Goal: Task Accomplishment & Management: Use online tool/utility

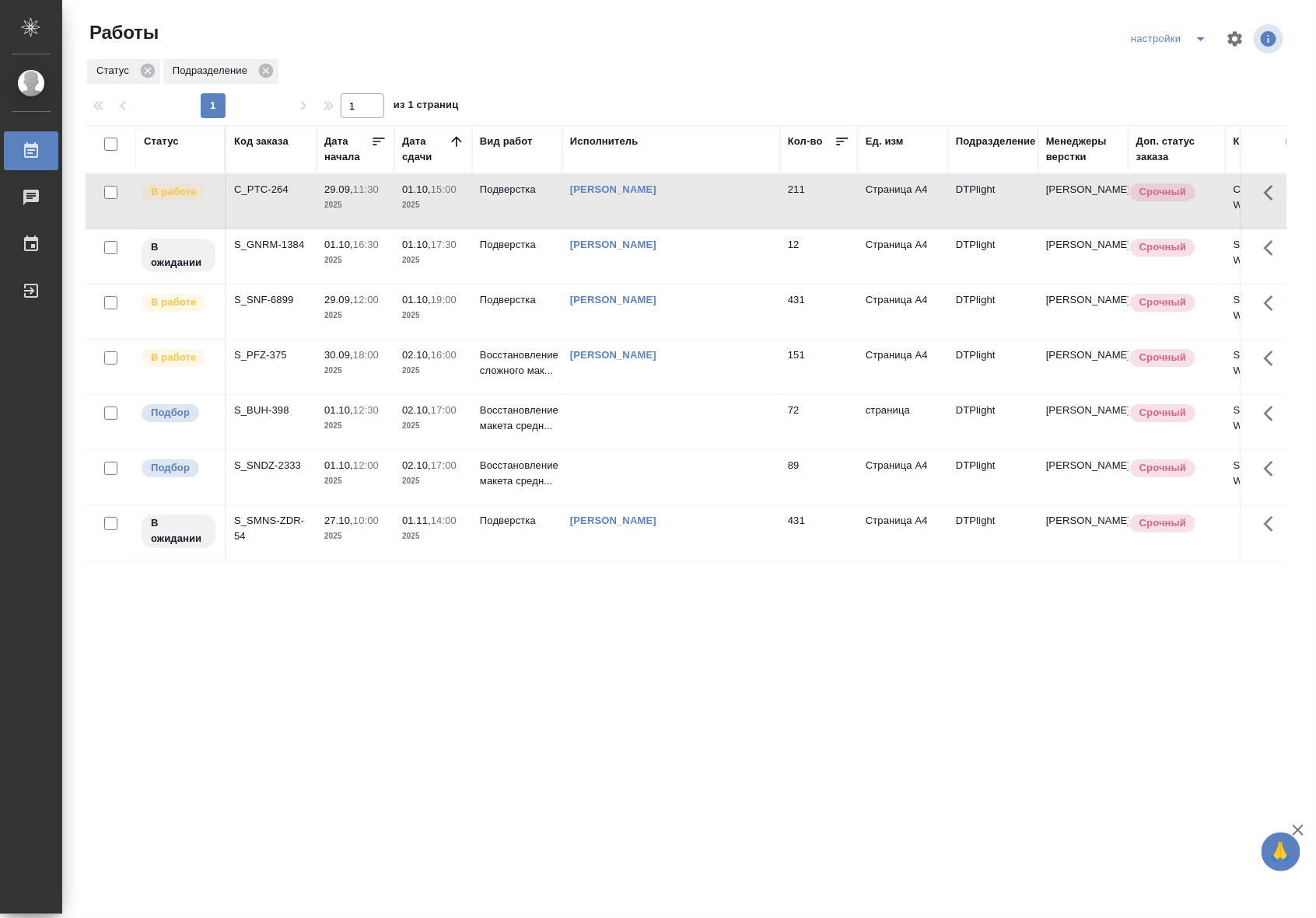
click at [372, 480] on p "2025" at bounding box center [355, 481] width 62 height 16
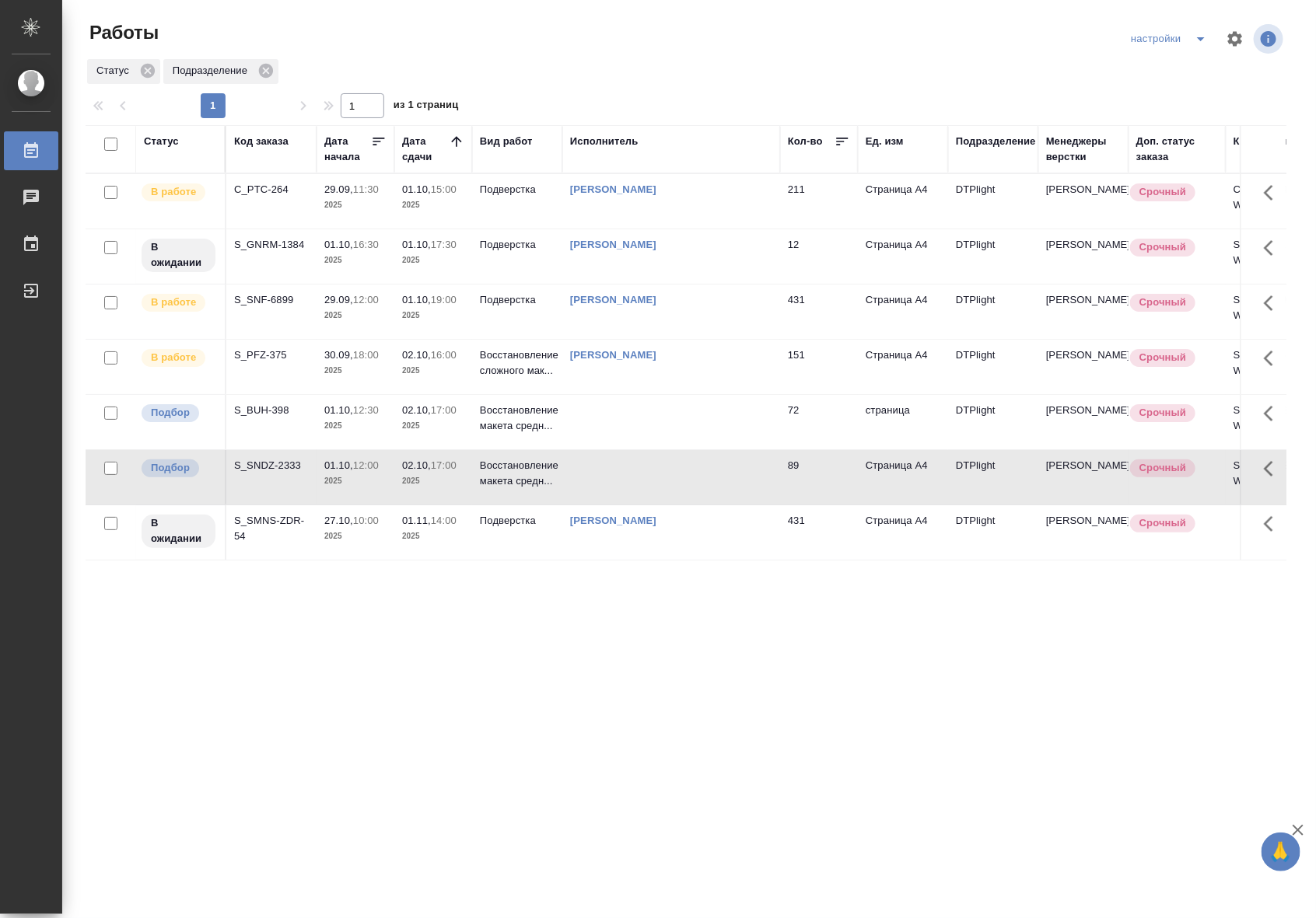
click at [372, 480] on p "2025" at bounding box center [355, 481] width 62 height 16
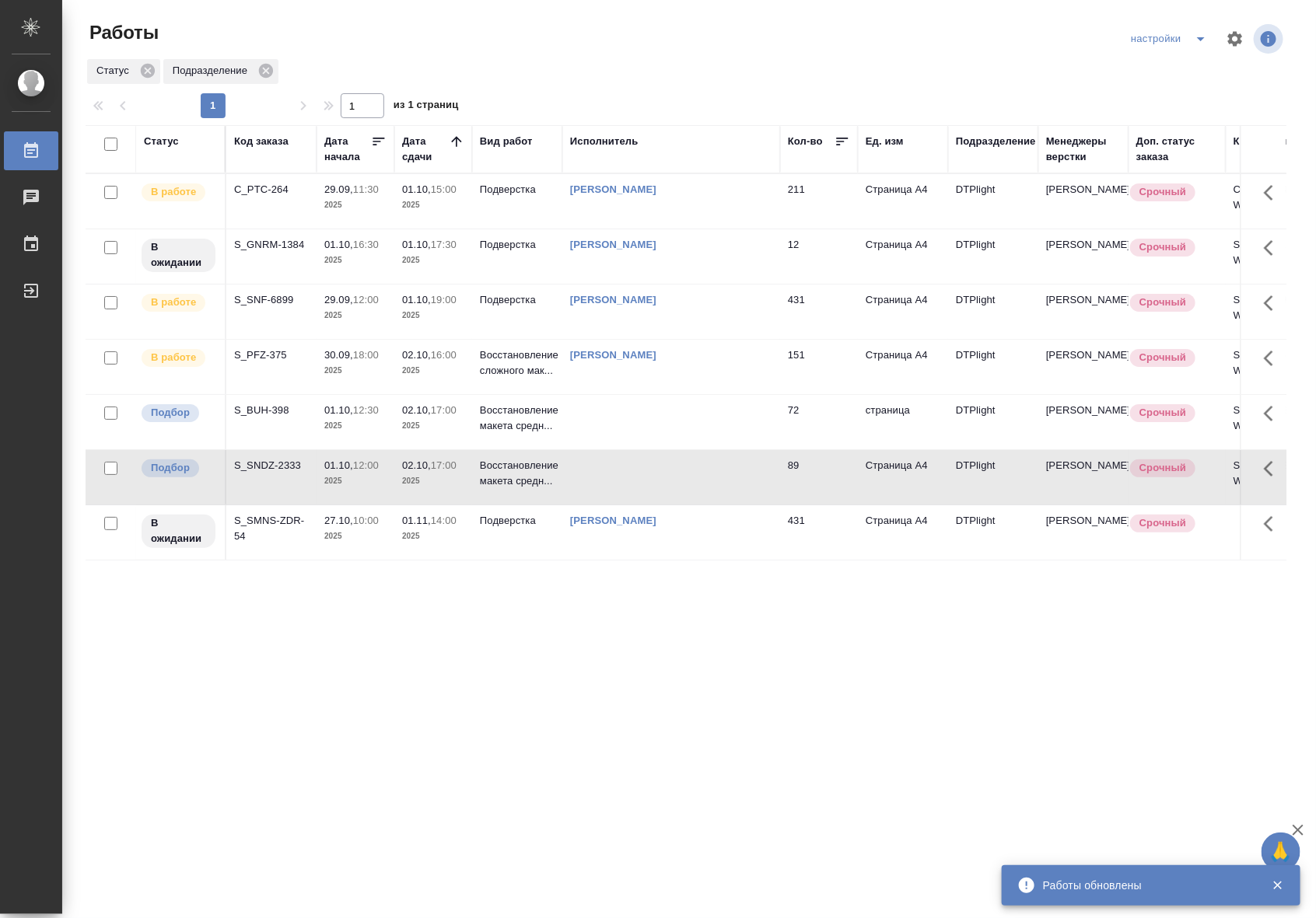
click at [640, 409] on td at bounding box center [671, 422] width 218 height 54
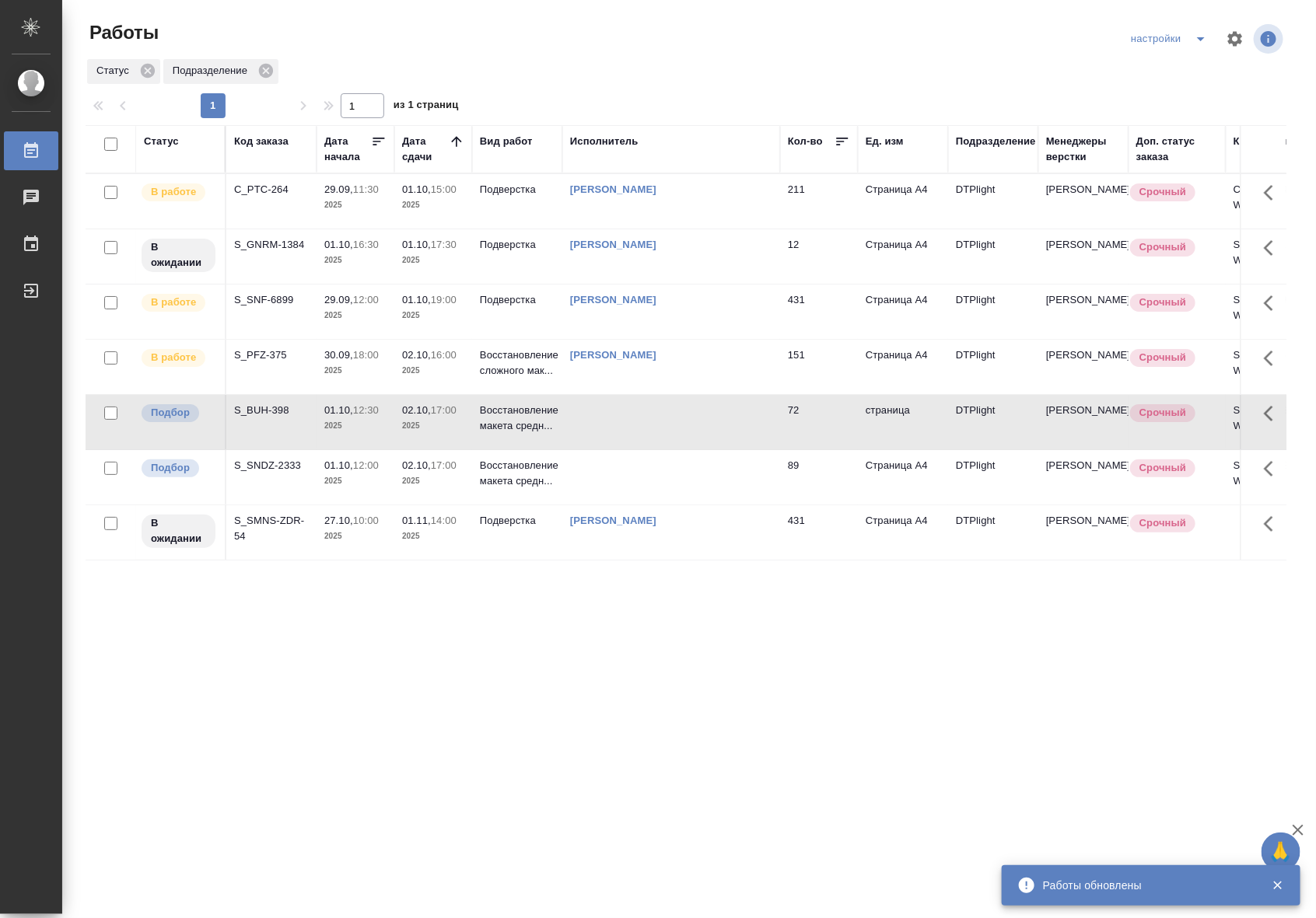
click at [640, 409] on td at bounding box center [671, 422] width 218 height 54
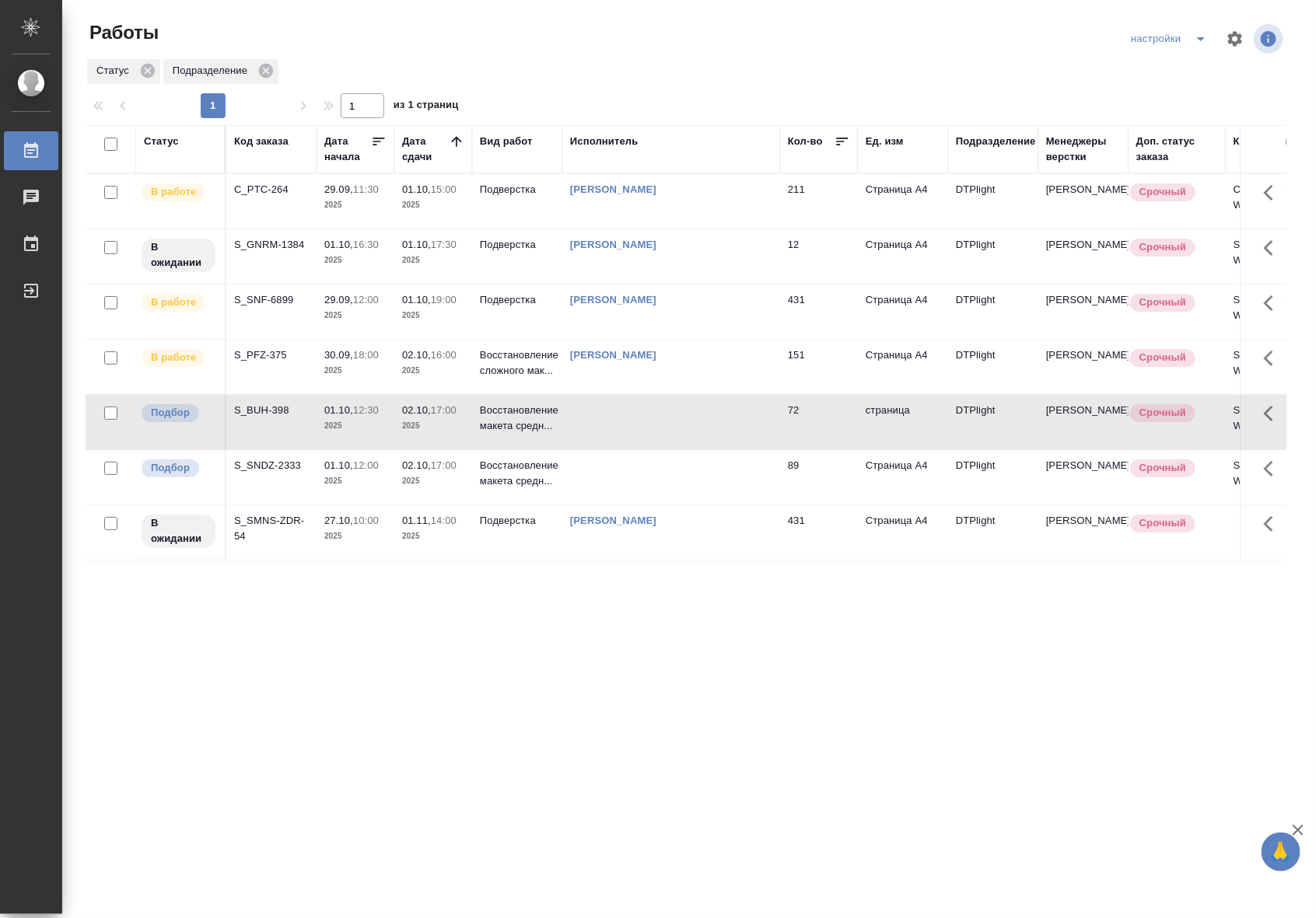
click at [468, 216] on td "01.10, 15:00 2025" at bounding box center [433, 201] width 78 height 54
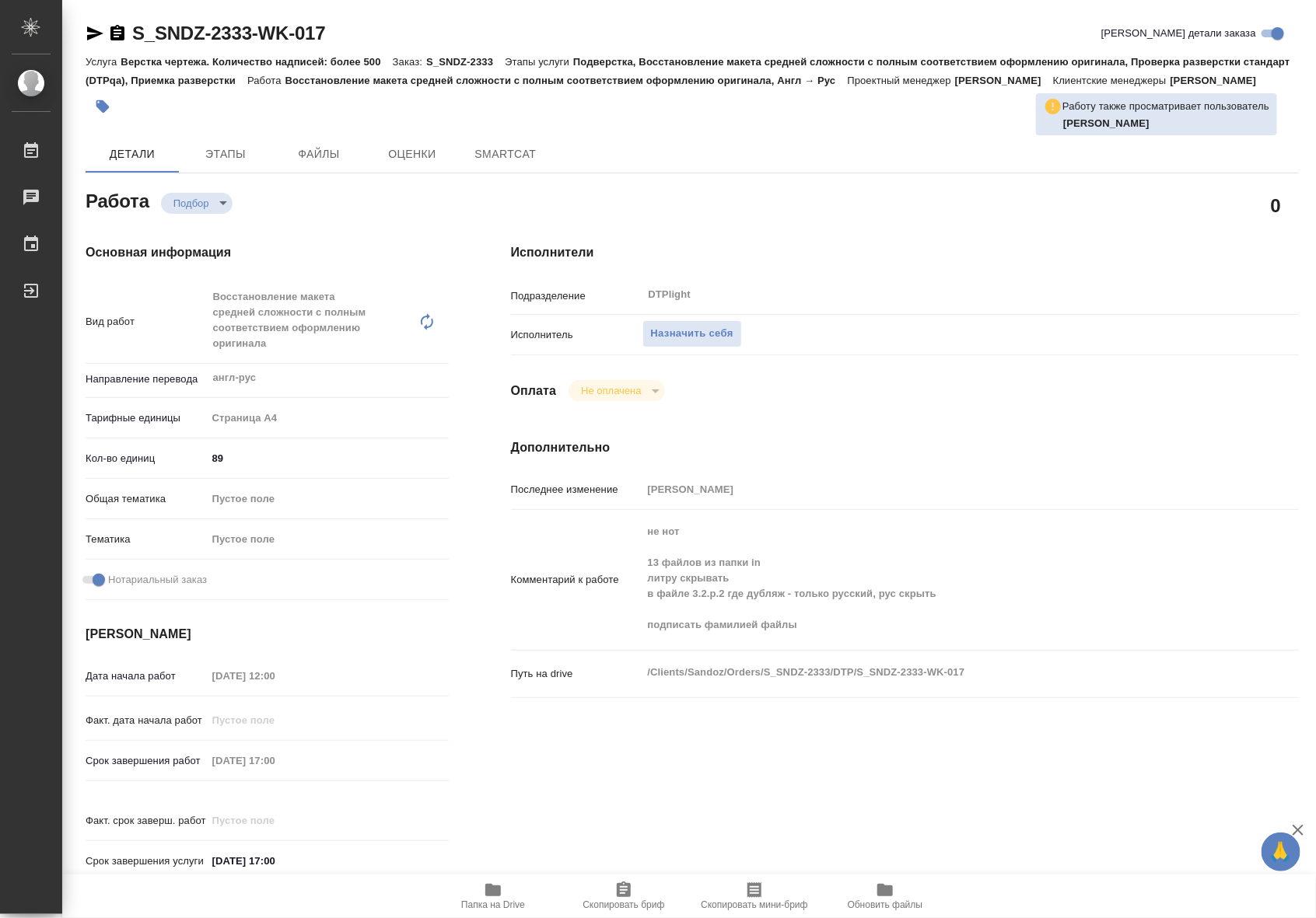
type textarea "x"
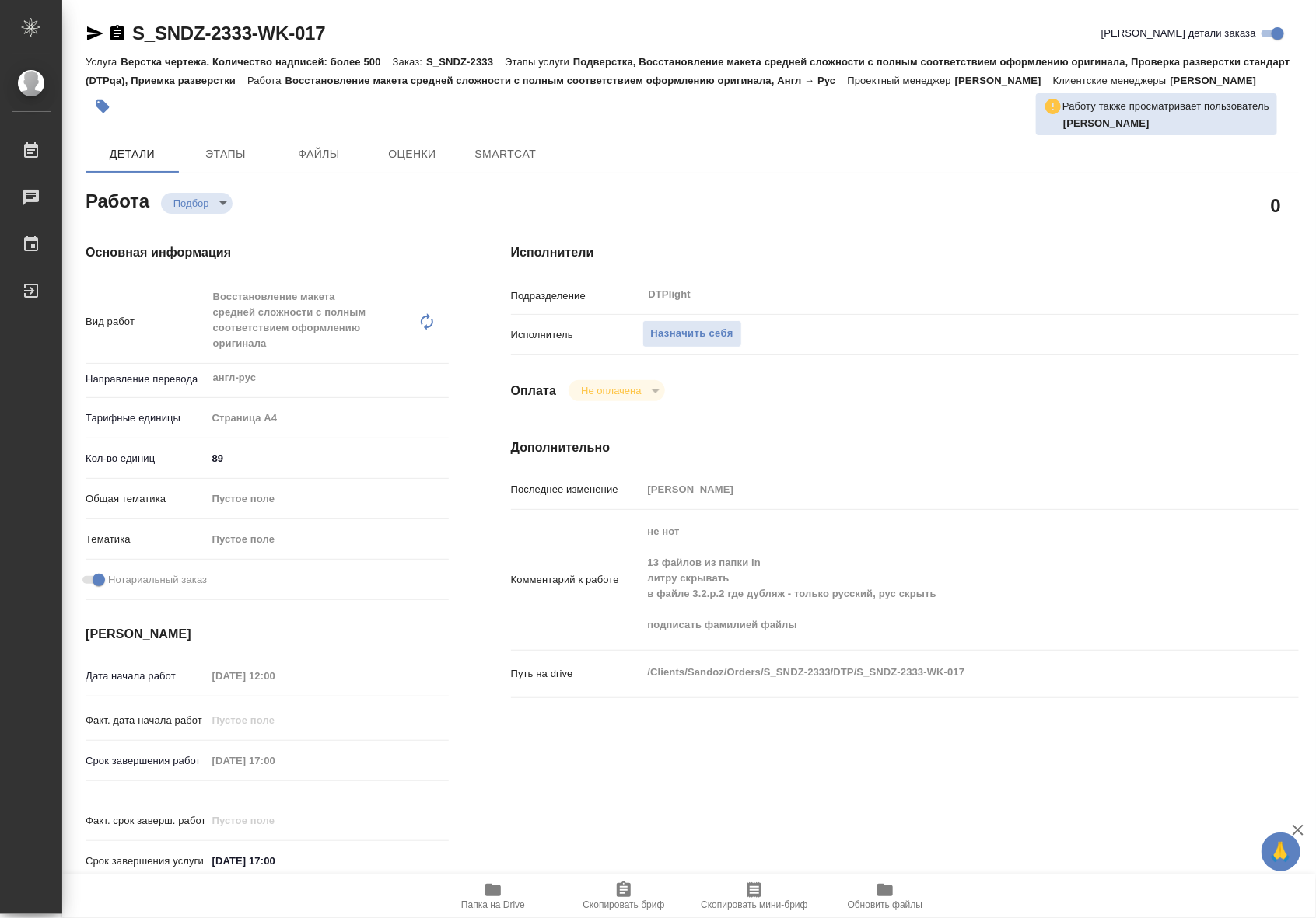
type textarea "x"
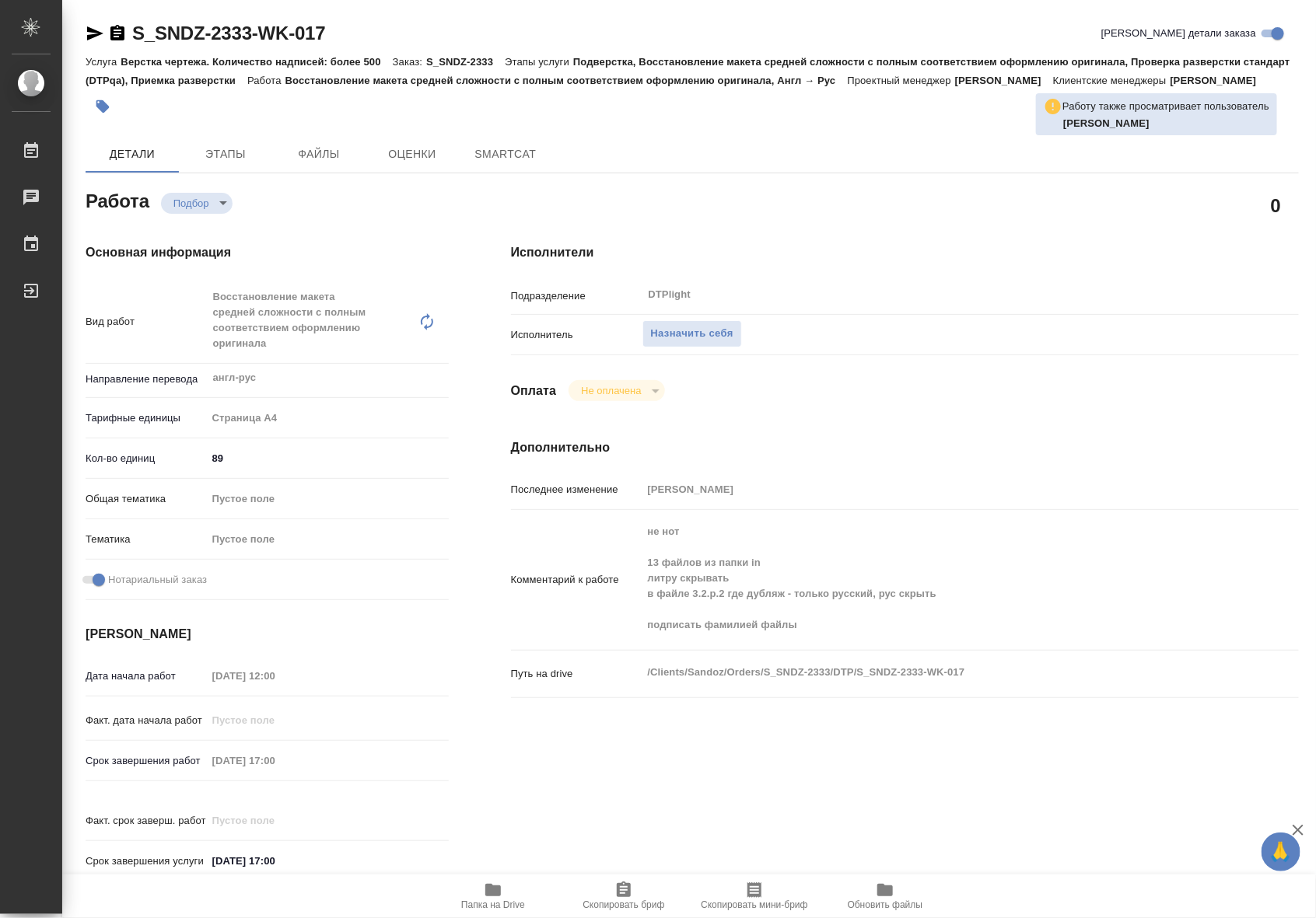
type textarea "x"
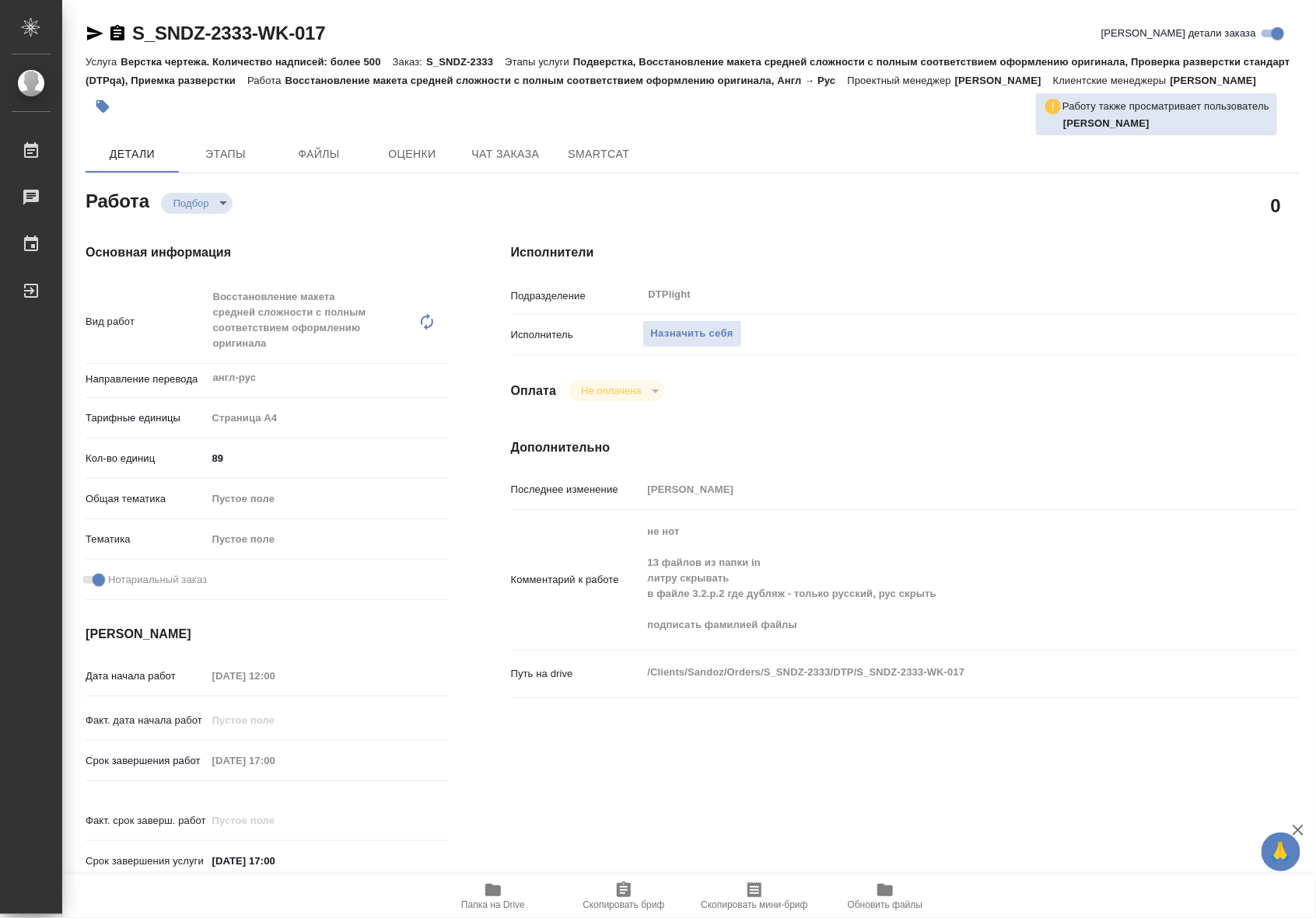
type textarea "x"
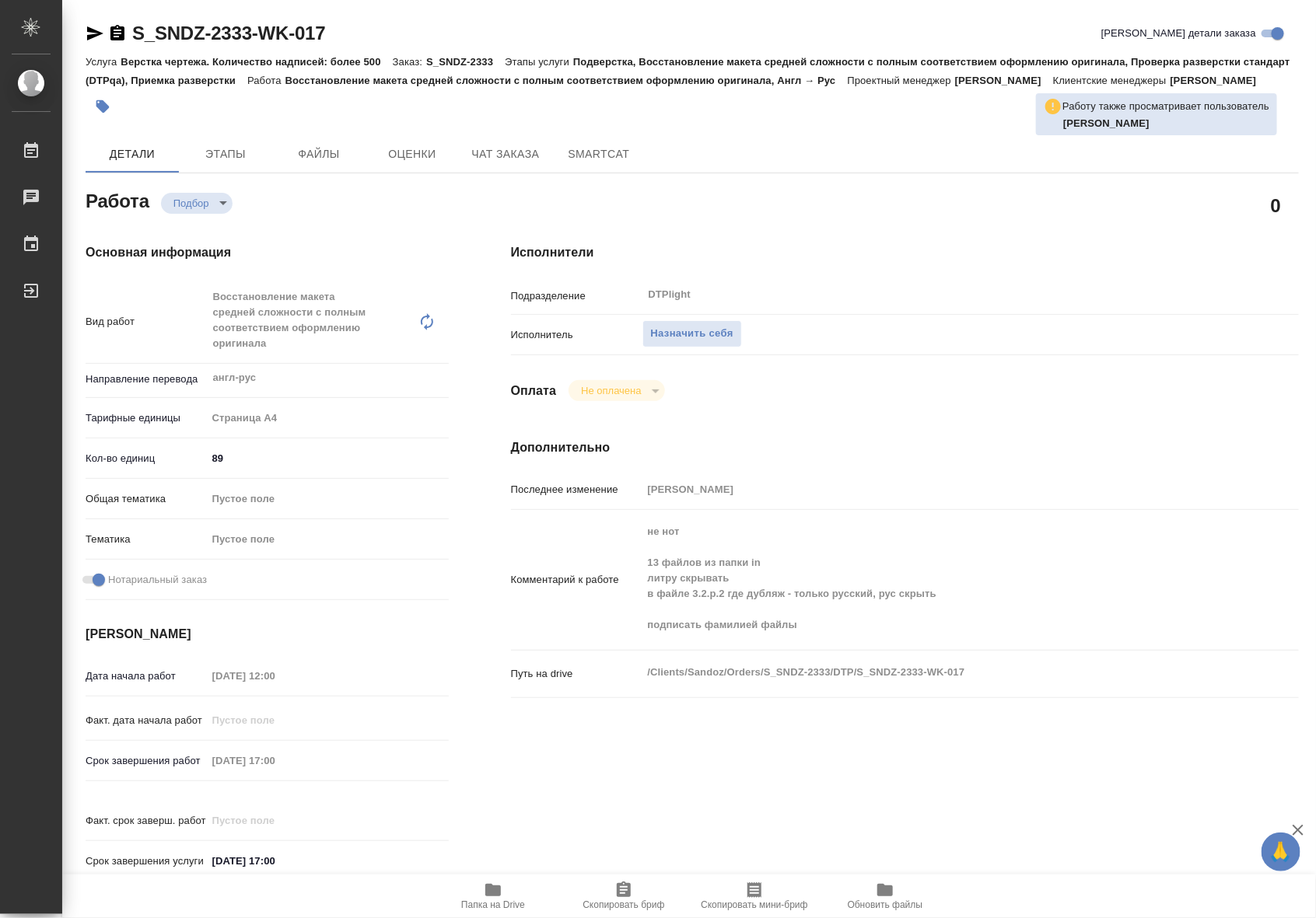
type textarea "x"
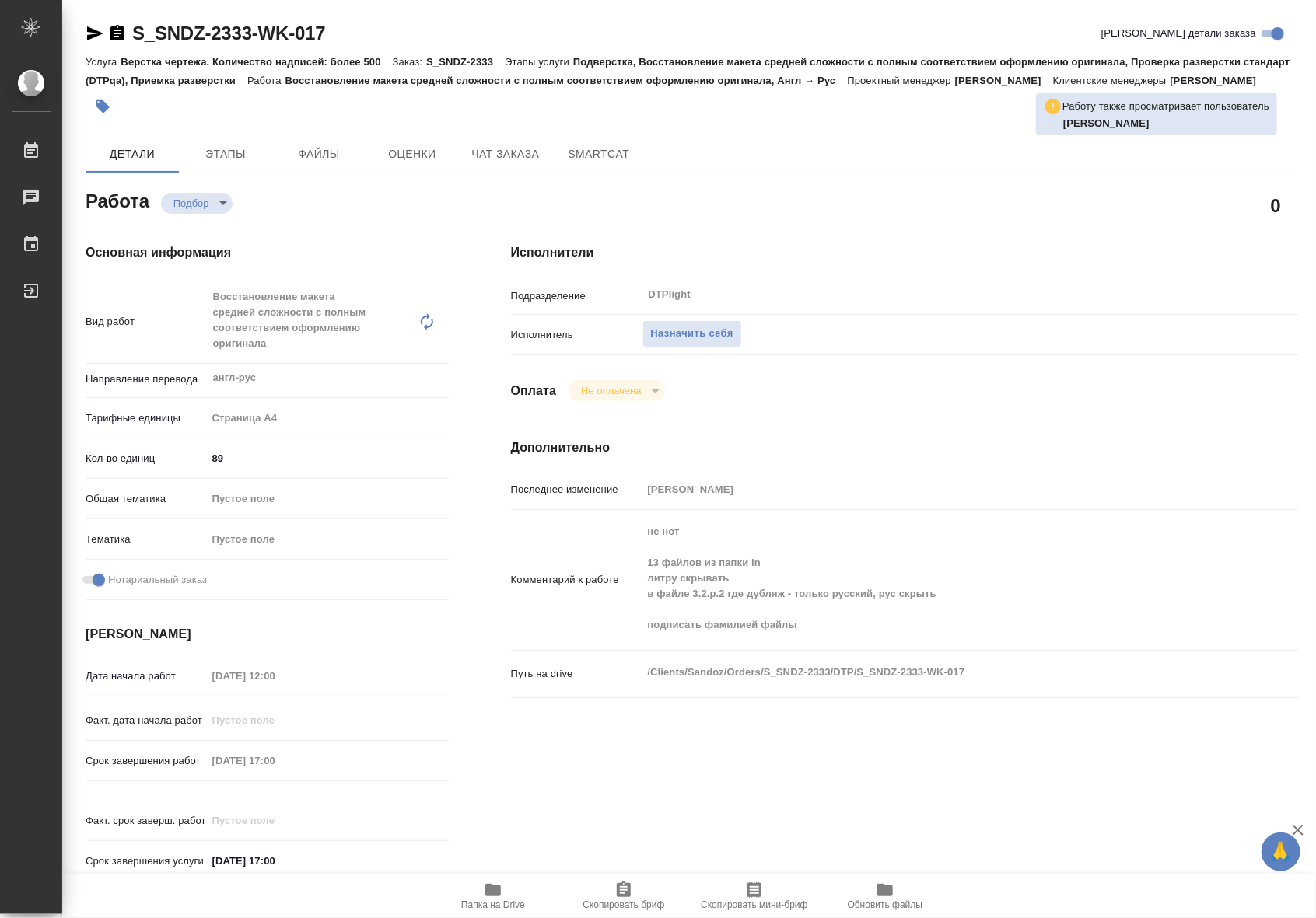
click at [525, 892] on span "Папка на Drive" at bounding box center [493, 896] width 112 height 29
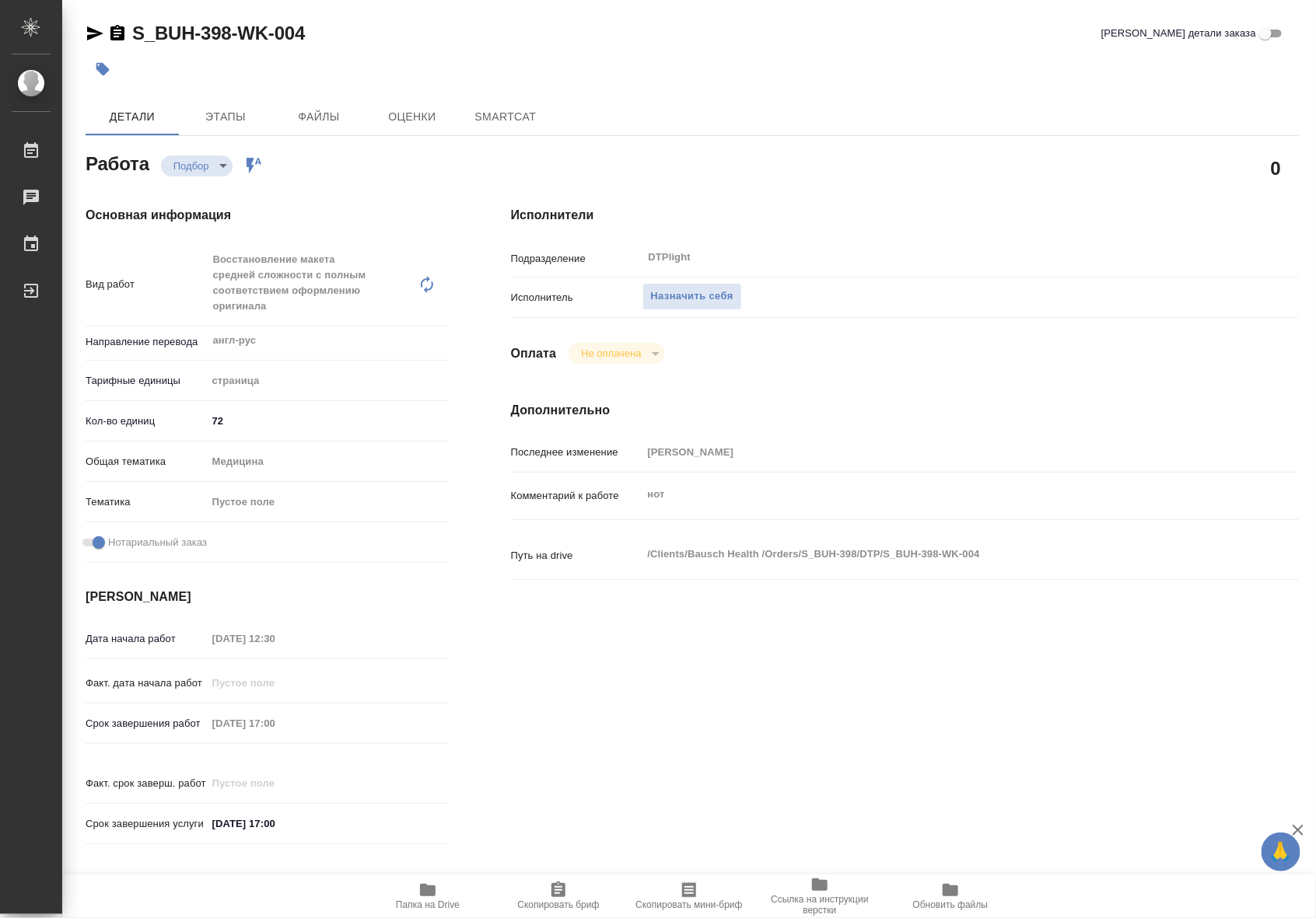
type textarea "x"
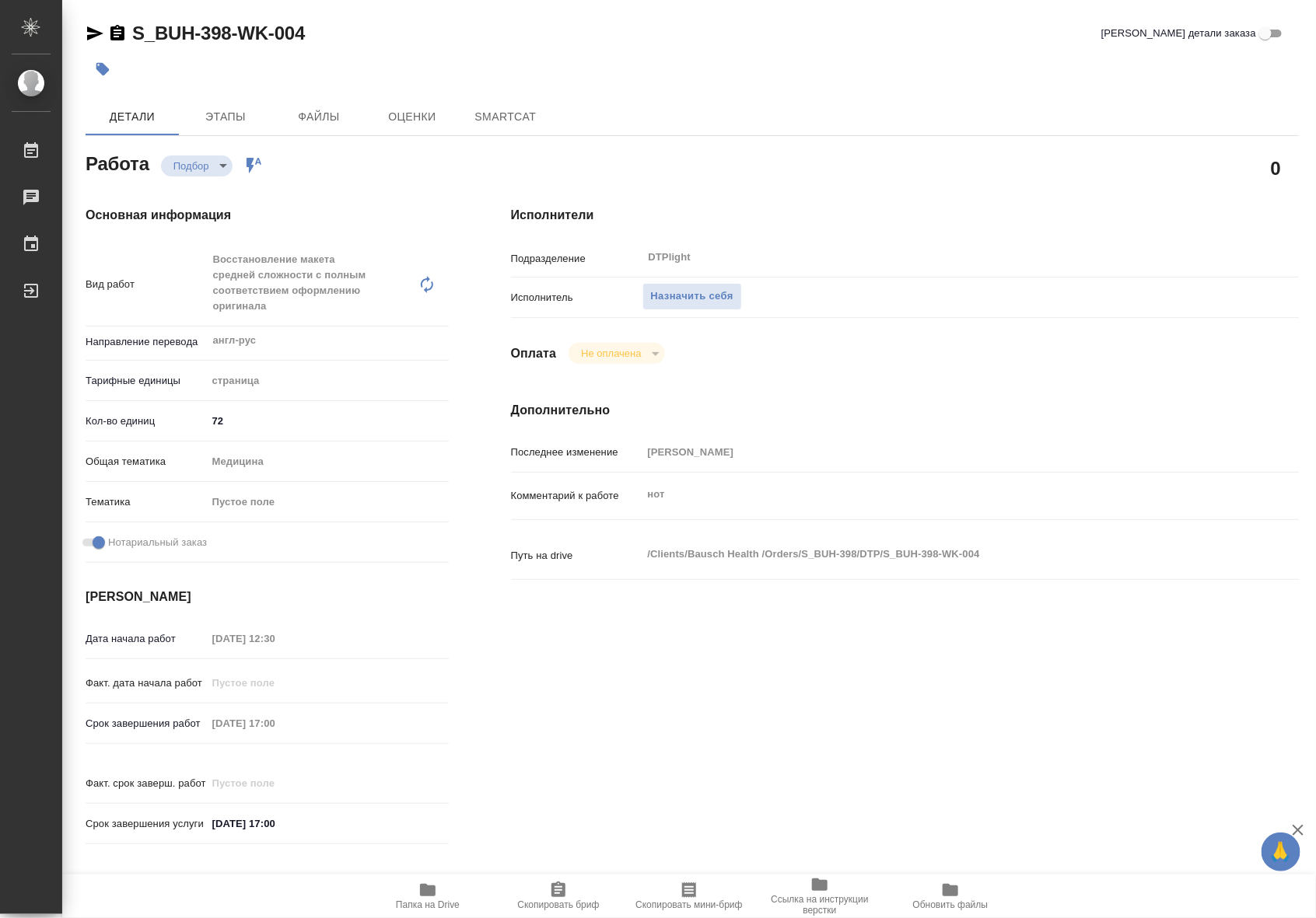
type textarea "x"
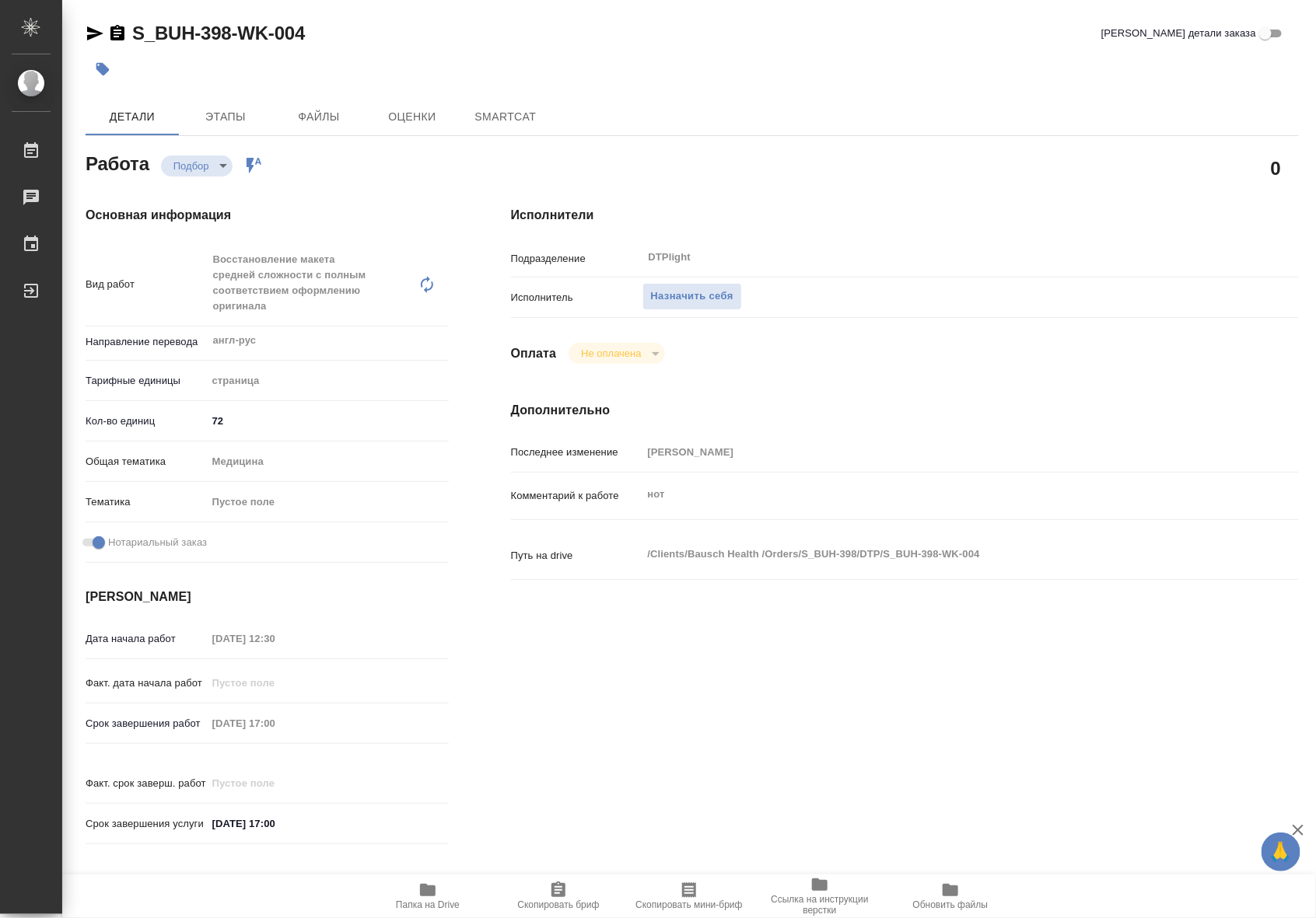
type textarea "x"
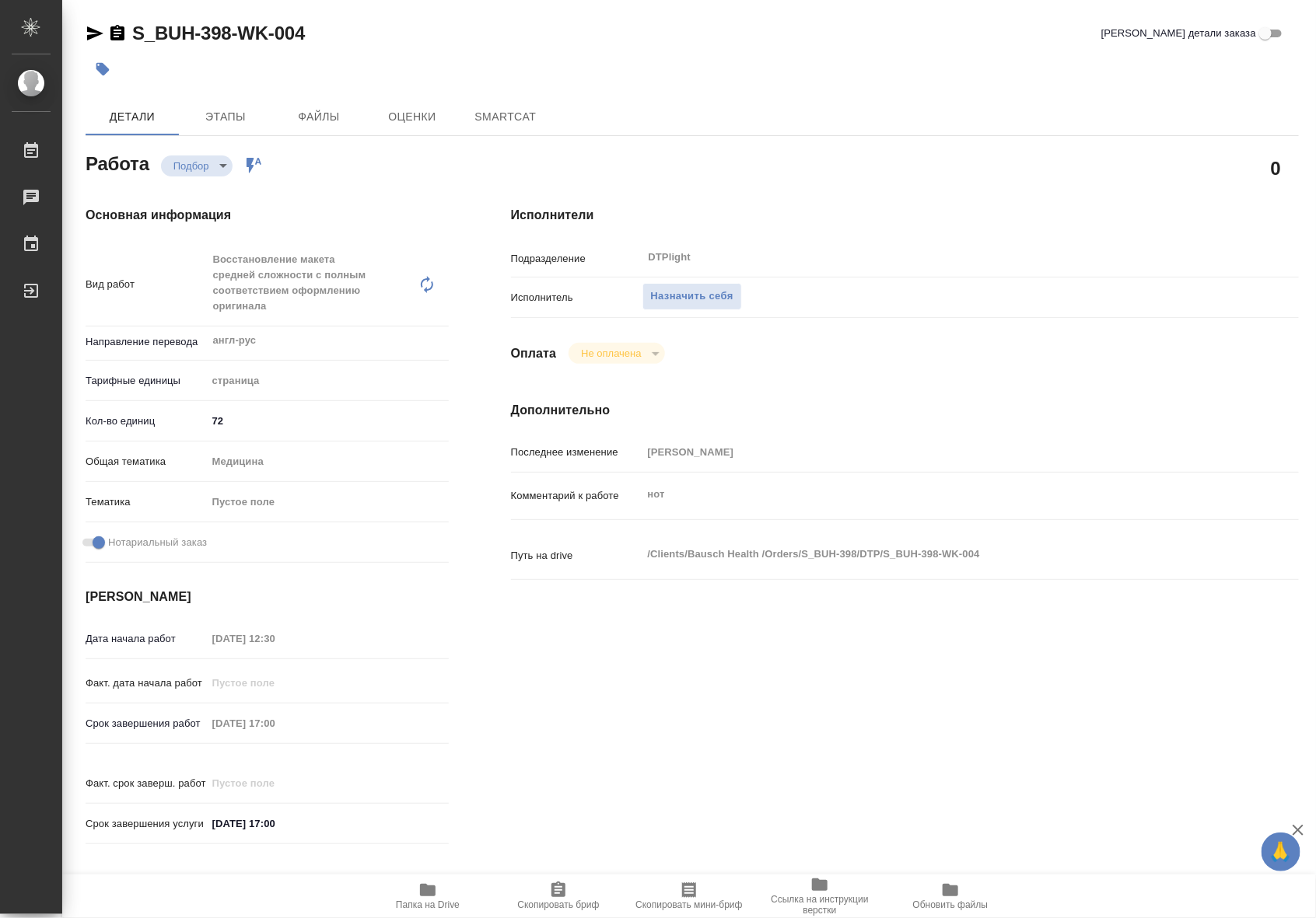
type textarea "x"
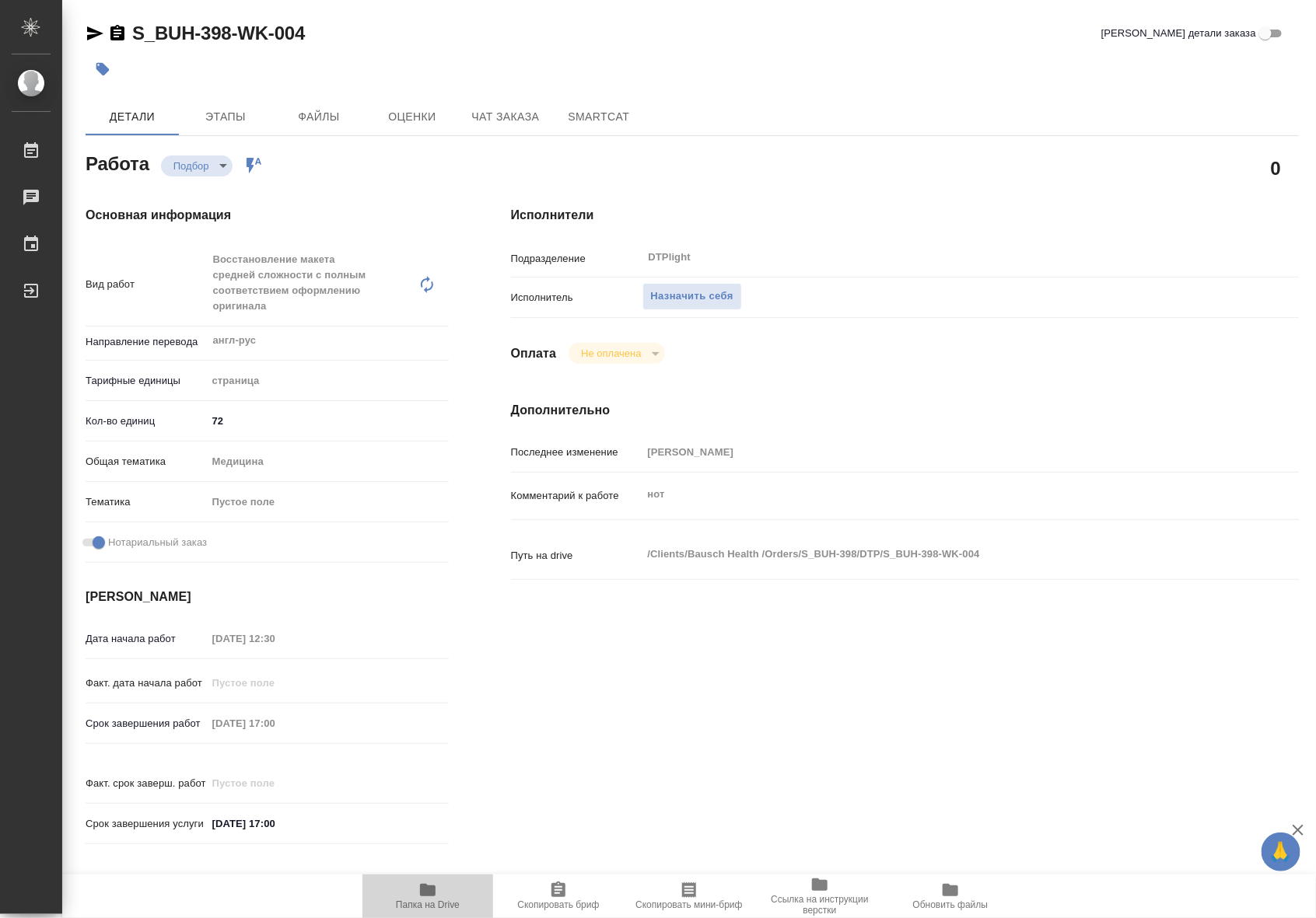
click at [436, 900] on span "Папка на Drive" at bounding box center [428, 905] width 64 height 11
type textarea "x"
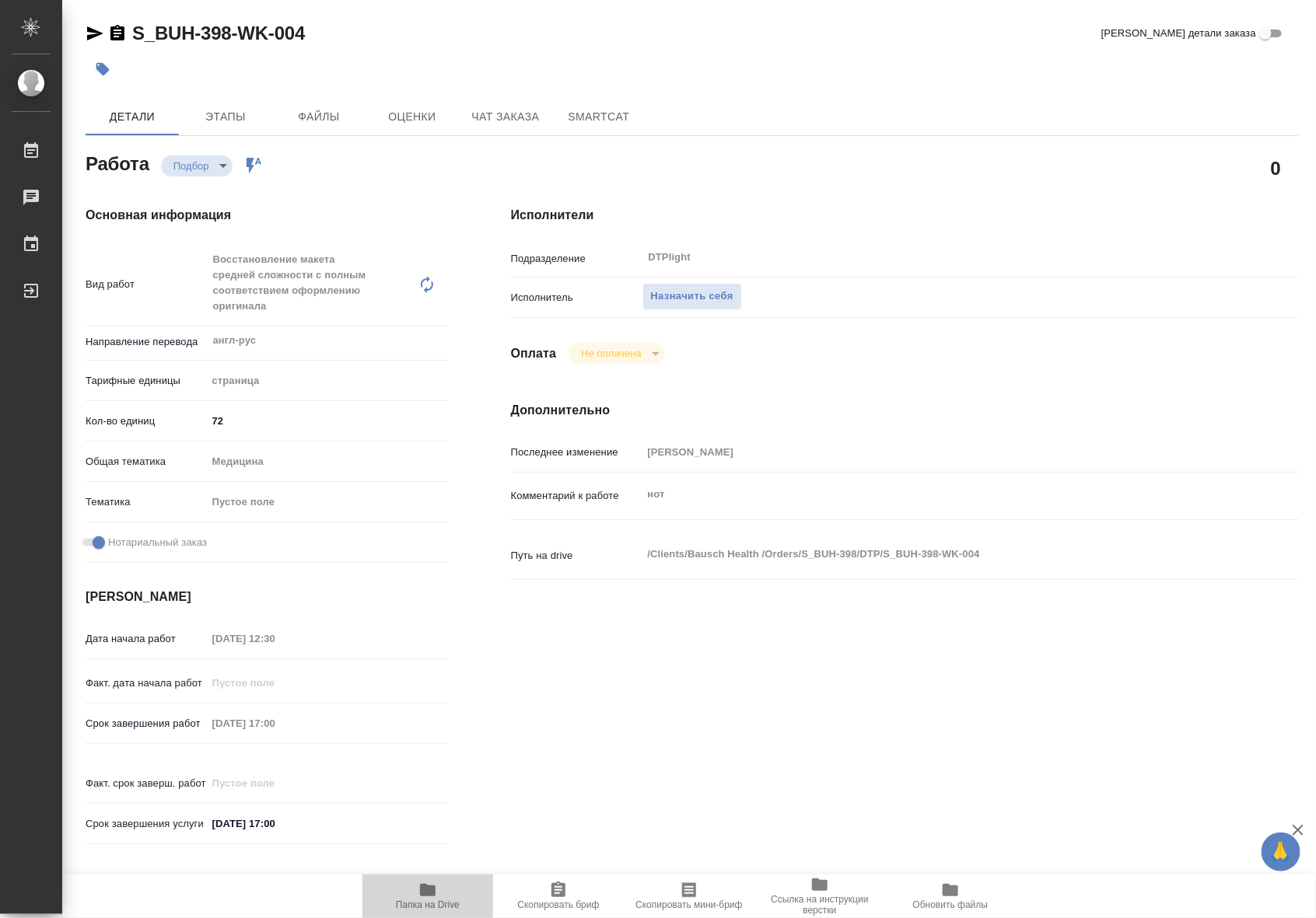
type textarea "x"
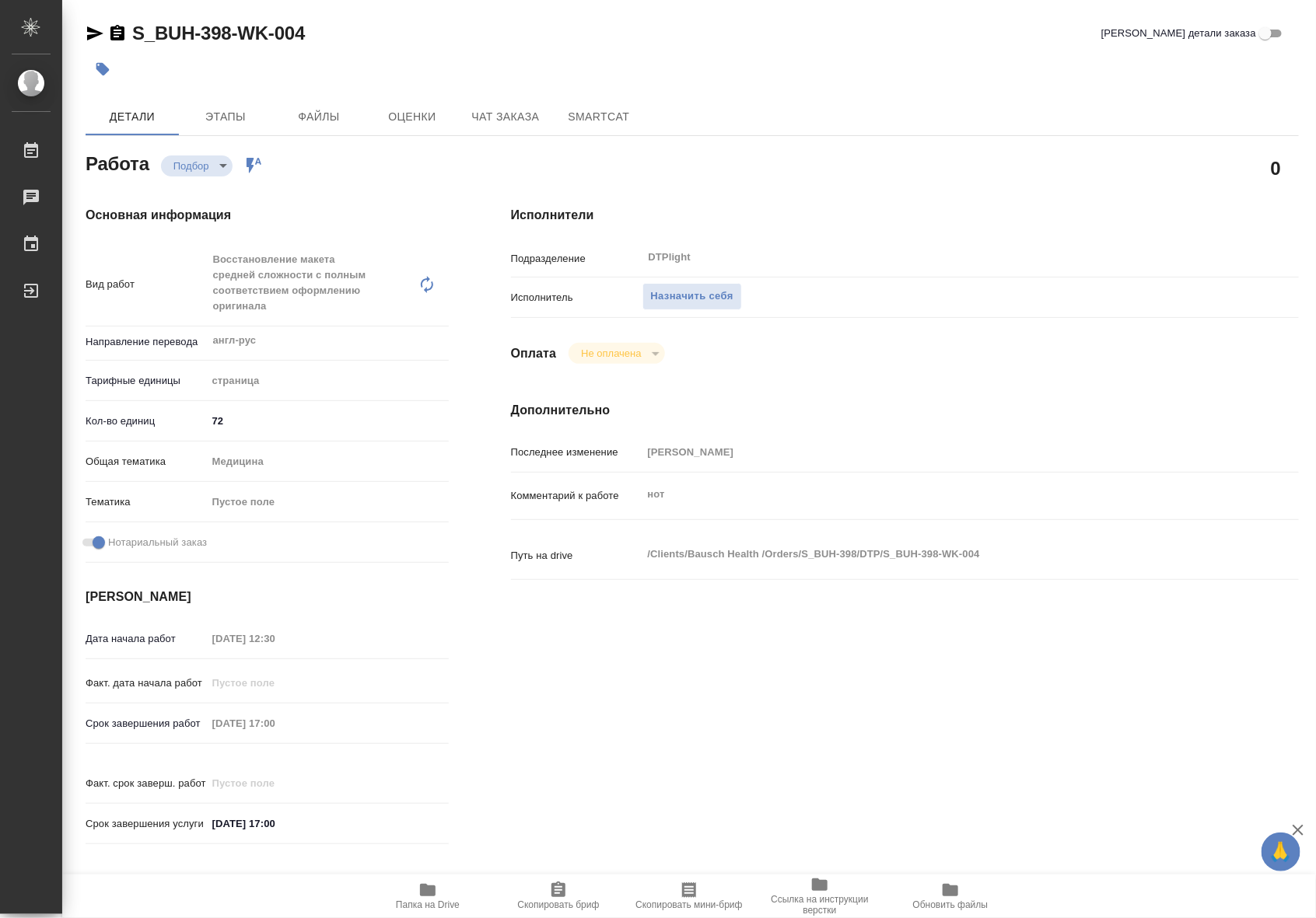
type textarea "x"
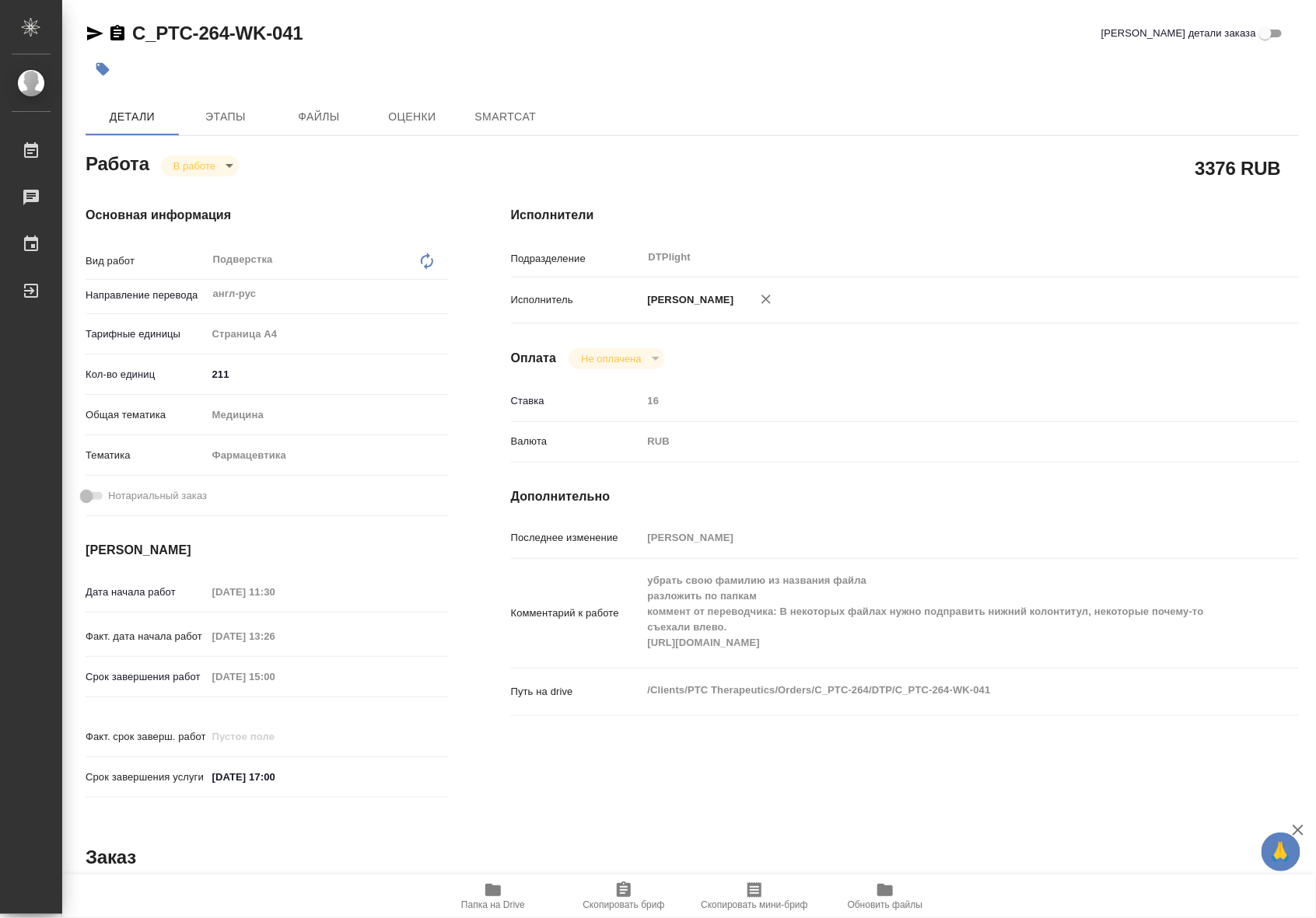
type textarea "x"
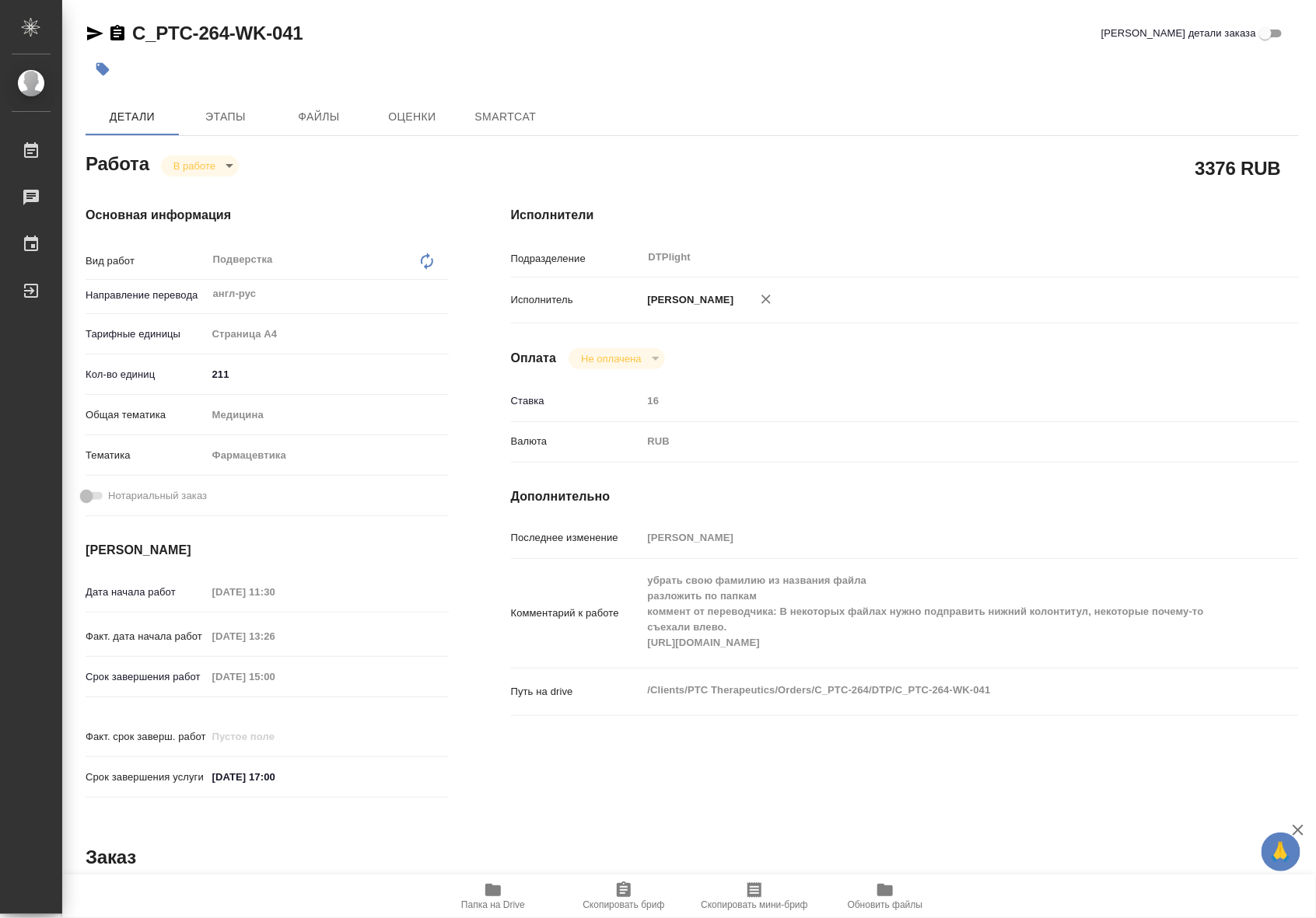
type textarea "x"
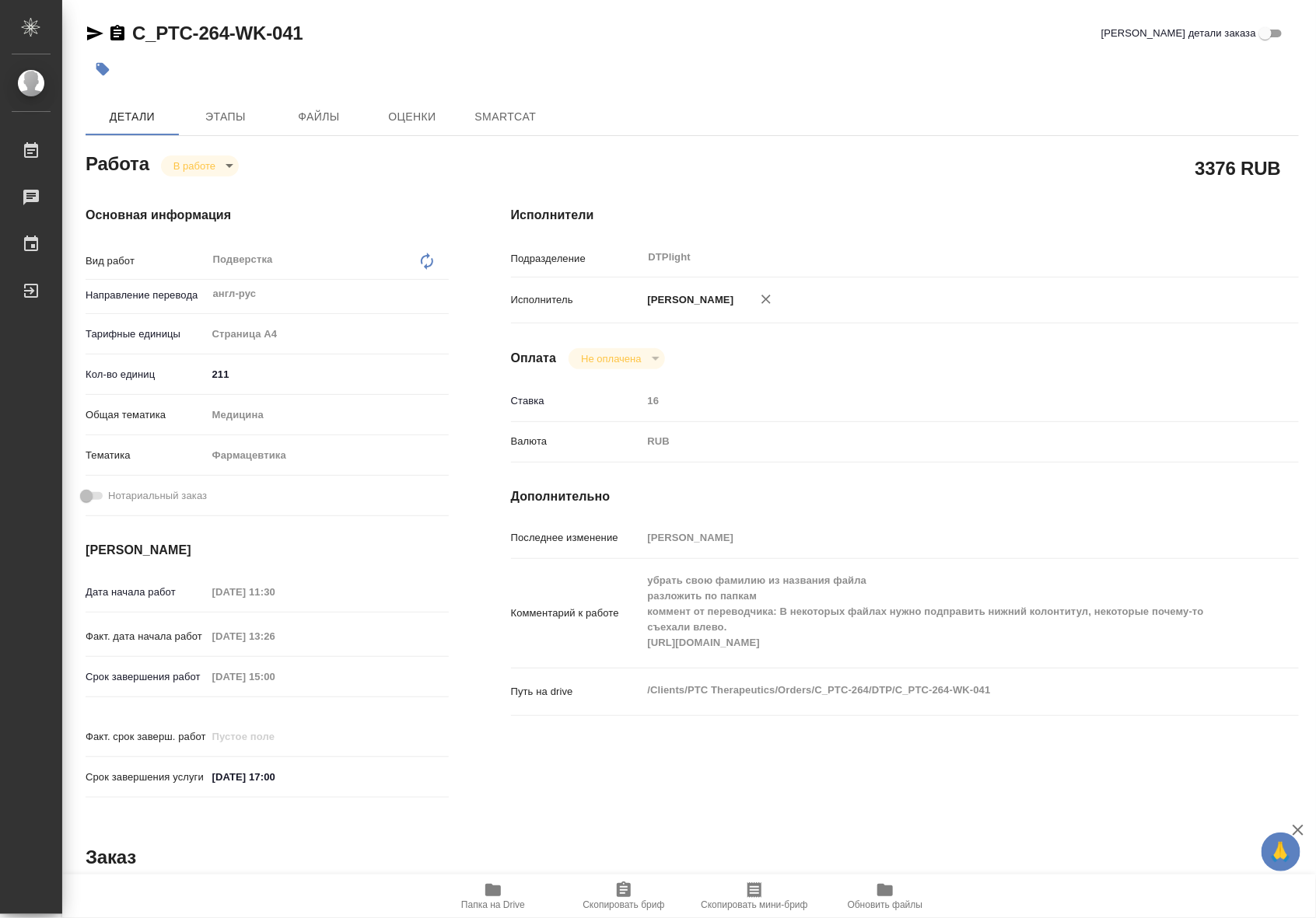
type textarea "x"
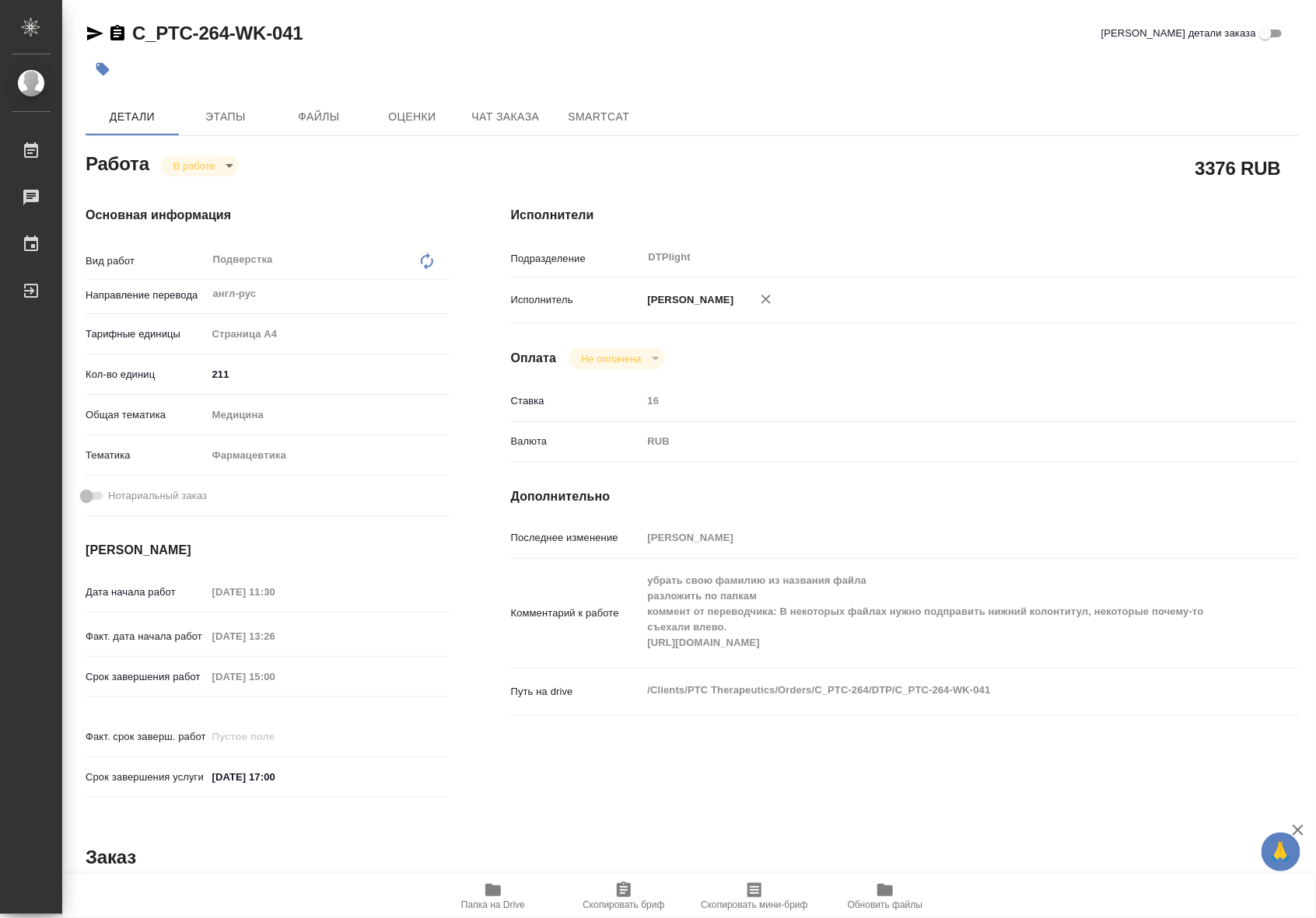
type textarea "x"
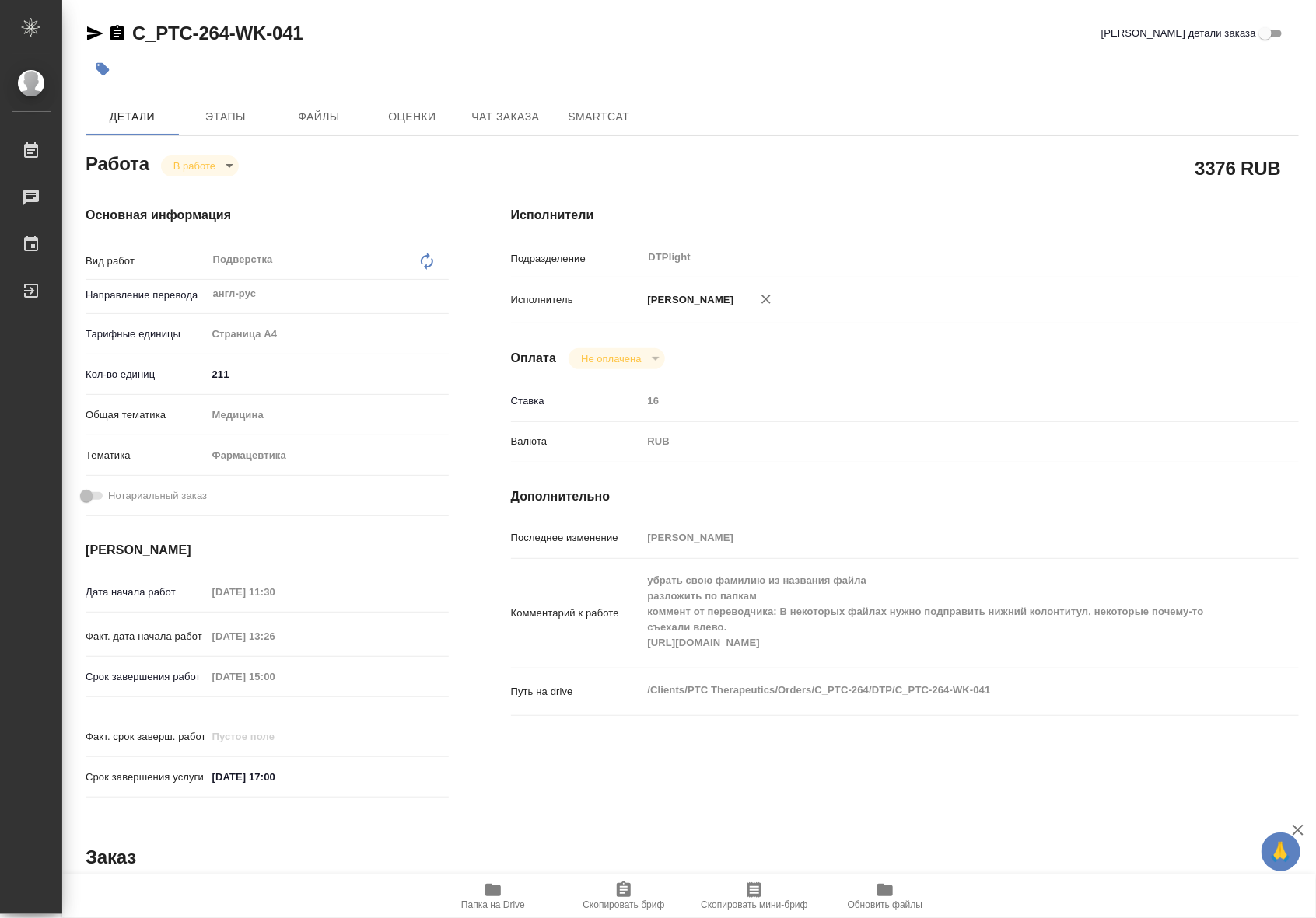
type textarea "x"
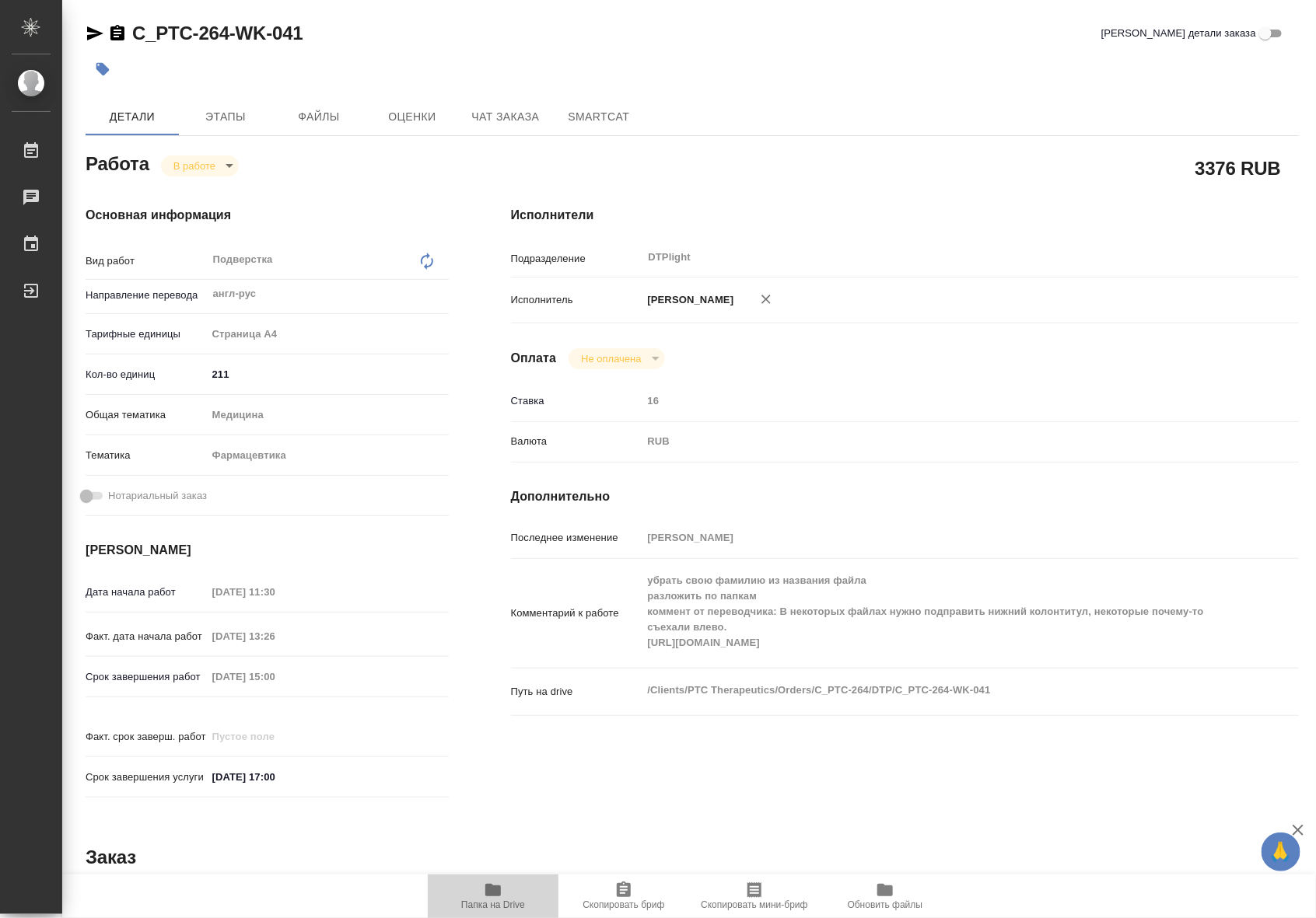
click at [498, 900] on span "Папка на Drive" at bounding box center [493, 905] width 64 height 11
